Goal: Information Seeking & Learning: Understand process/instructions

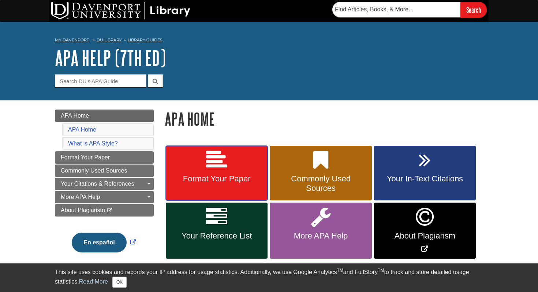
click at [228, 172] on link "Format Your Paper" at bounding box center [217, 173] width 102 height 55
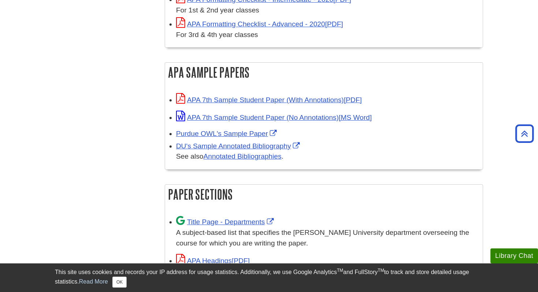
scroll to position [309, 0]
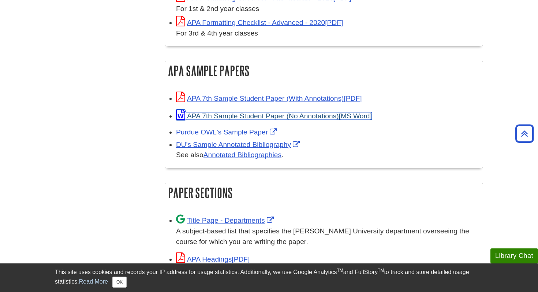
click at [236, 112] on link "APA 7th Sample Student Paper (No Annotations)" at bounding box center [274, 116] width 196 height 8
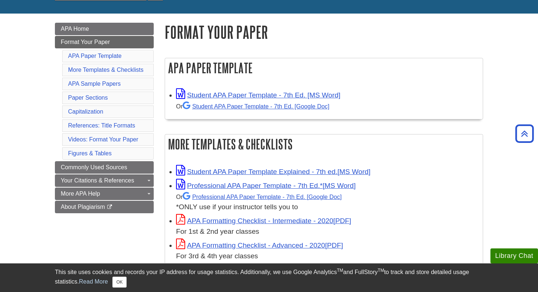
scroll to position [86, 0]
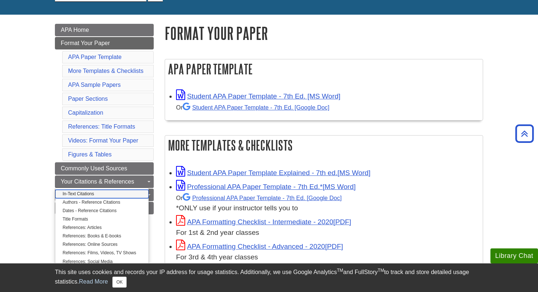
click at [84, 195] on link "In-Text Citations" at bounding box center [101, 194] width 93 height 8
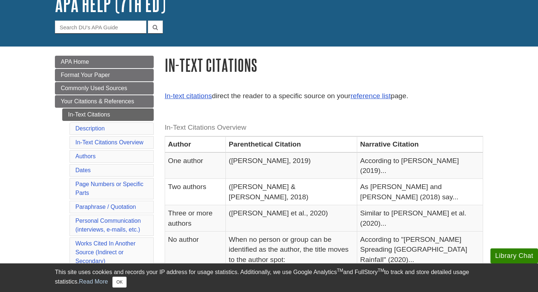
scroll to position [56, 0]
